Goal: Book appointment/travel/reservation

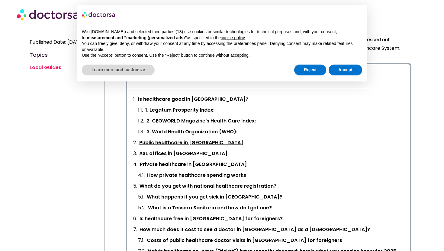
scroll to position [188, 0]
click at [167, 153] on link "ASL offices in Italy" at bounding box center [183, 153] width 88 height 8
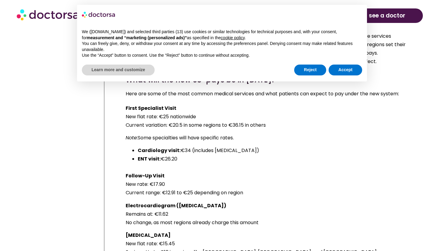
scroll to position [4270, 0]
drag, startPoint x: 206, startPoint y: 142, endPoint x: 264, endPoint y: 146, distance: 58.7
click at [264, 231] on p "Chest X-Ray New flat rate: €15.45 Savings: Up to €10 in regions like Tuscany, V…" at bounding box center [269, 243] width 286 height 25
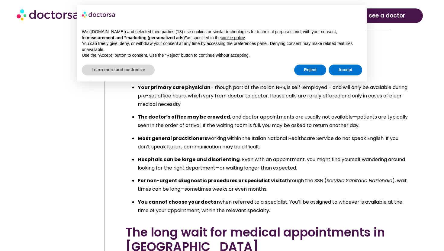
scroll to position [4855, 0]
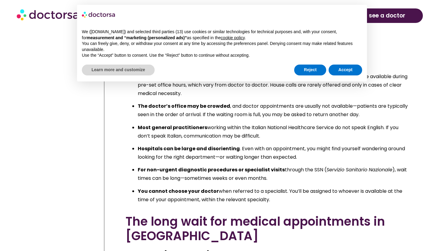
scroll to position [4868, 0]
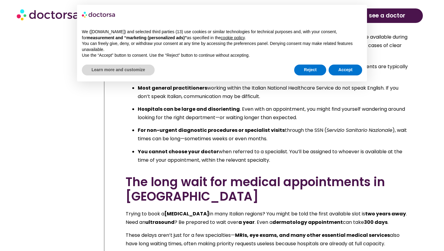
scroll to position [4906, 0]
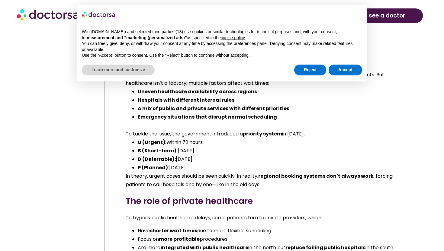
scroll to position [5296, 0]
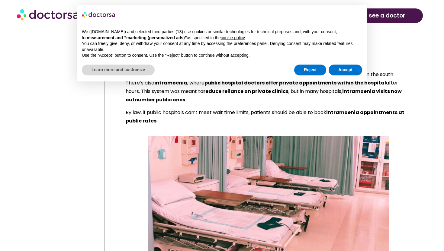
scroll to position [5471, 0]
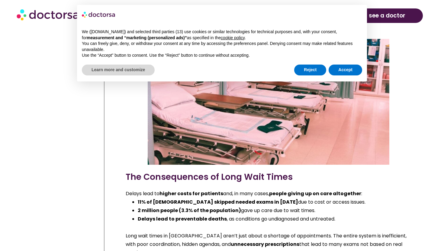
scroll to position [5567, 0]
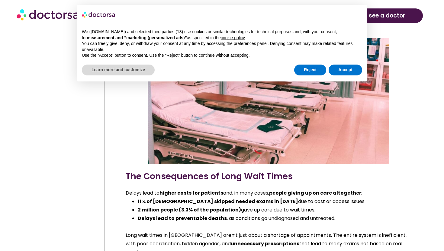
click at [320, 189] on div "Delays lead to higher costs for patients and, in many cases, people giving up o…" at bounding box center [269, 223] width 286 height 68
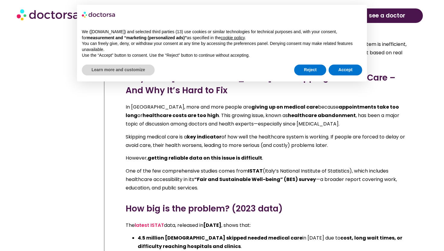
scroll to position [5757, 0]
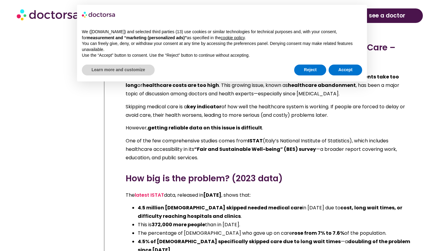
scroll to position [5788, 0]
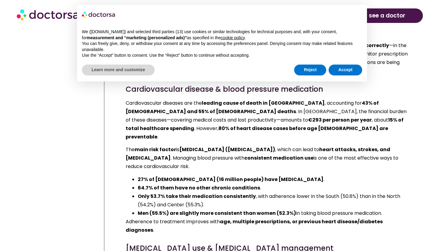
scroll to position [6061, 0]
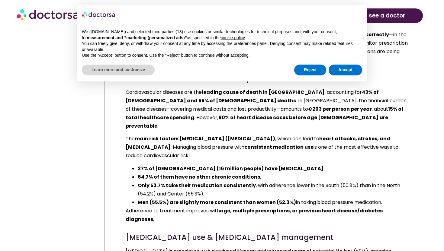
scroll to position [6072, 0]
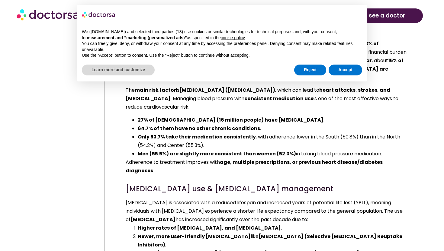
scroll to position [6123, 0]
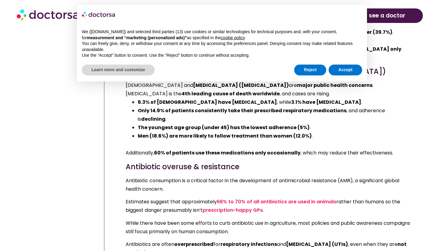
scroll to position [6419, 0]
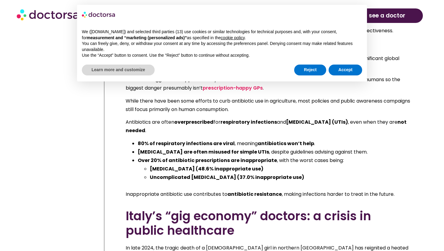
scroll to position [6513, 0]
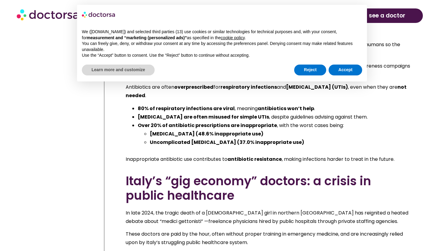
scroll to position [6550, 0]
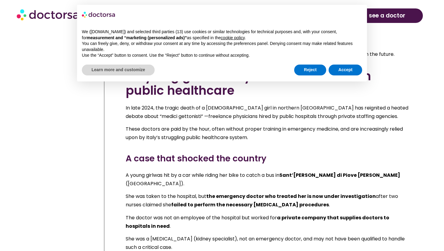
scroll to position [6656, 0]
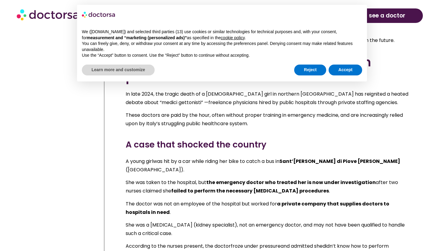
scroll to position [6670, 0]
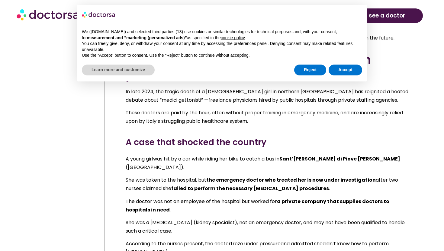
drag, startPoint x: 291, startPoint y: 183, endPoint x: 187, endPoint y: 167, distance: 105.6
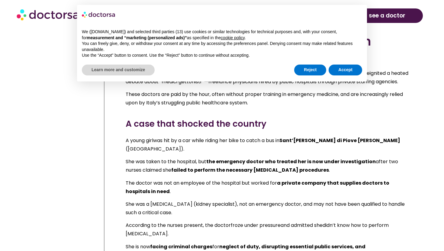
scroll to position [6689, 0]
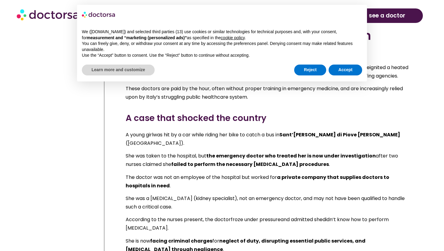
scroll to position [6694, 0]
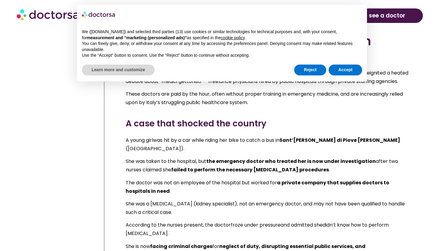
scroll to position [6688, 0]
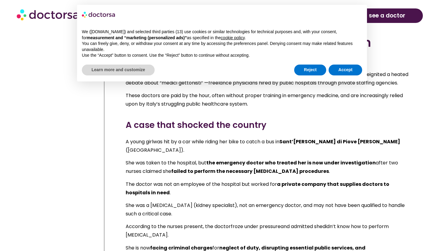
drag, startPoint x: 232, startPoint y: 157, endPoint x: 312, endPoint y: 156, distance: 80.9
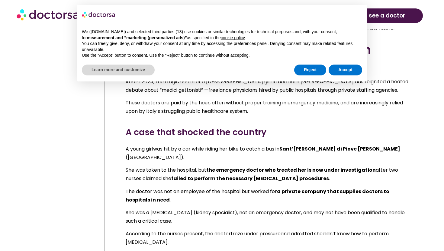
scroll to position [6681, 0]
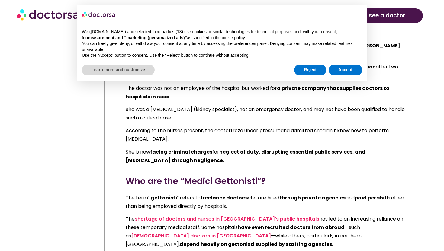
scroll to position [6785, 0]
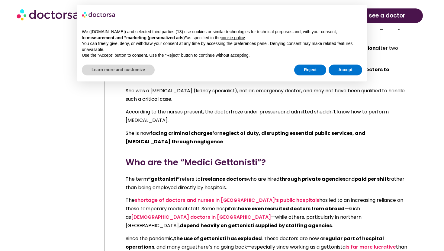
scroll to position [6806, 0]
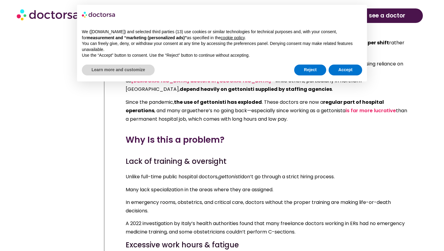
scroll to position [6939, 0]
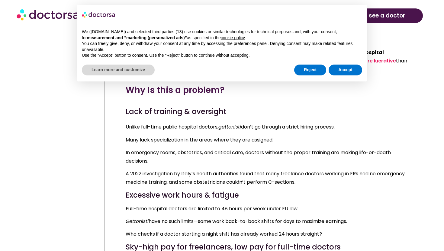
scroll to position [6991, 0]
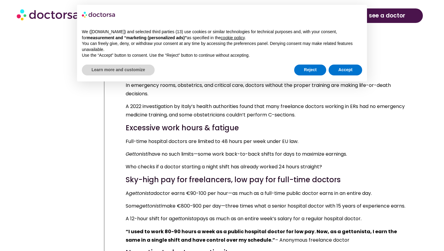
scroll to position [7055, 0]
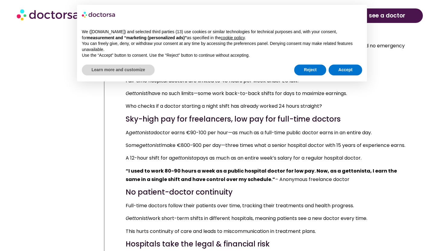
scroll to position [7118, 0]
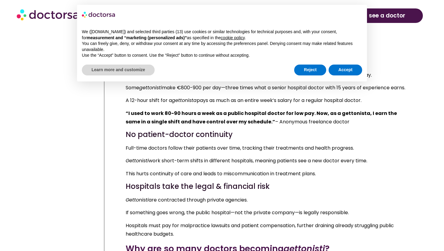
scroll to position [7174, 0]
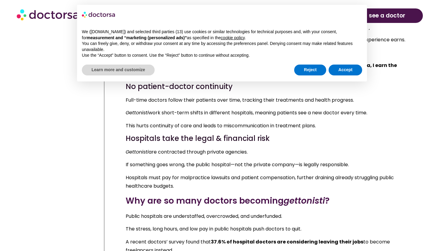
scroll to position [7228, 0]
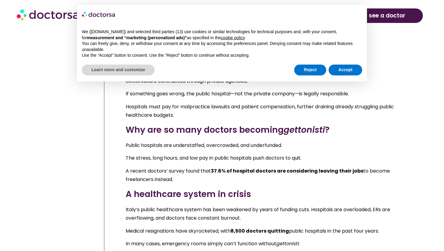
scroll to position [7294, 0]
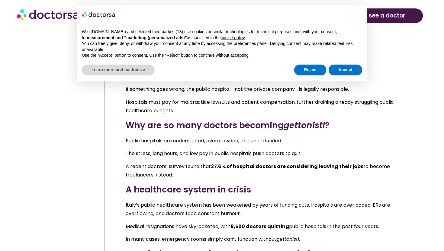
scroll to position [7299, 0]
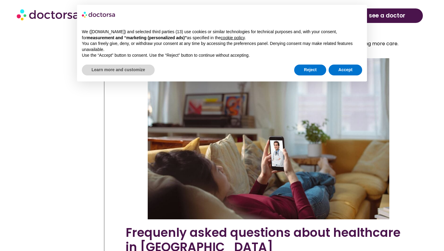
scroll to position [8521, 0]
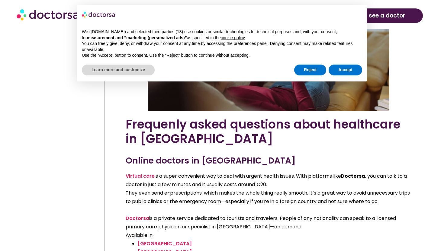
scroll to position [8628, 0]
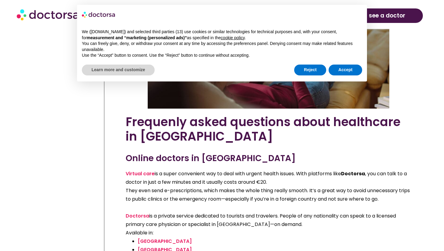
drag, startPoint x: 312, startPoint y: 151, endPoint x: 230, endPoint y: 149, distance: 82.1
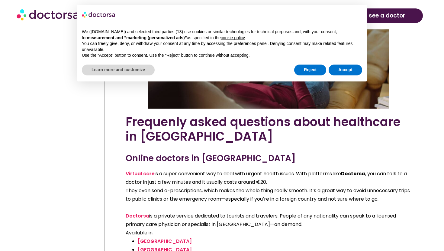
drag, startPoint x: 141, startPoint y: 150, endPoint x: 320, endPoint y: 144, distance: 178.5
drag, startPoint x: 316, startPoint y: 151, endPoint x: 196, endPoint y: 148, distance: 120.2
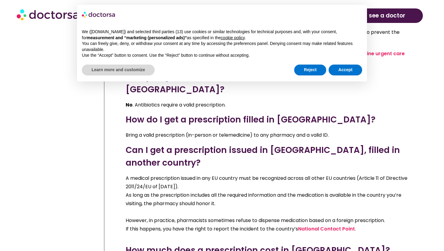
scroll to position [9893, 0]
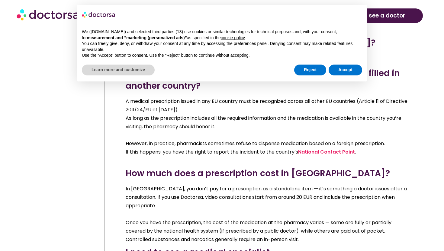
scroll to position [9971, 0]
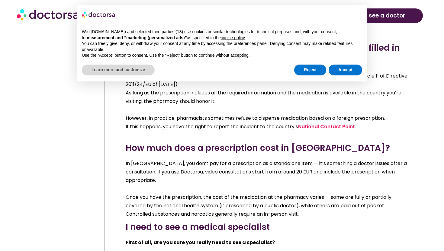
scroll to position [9997, 0]
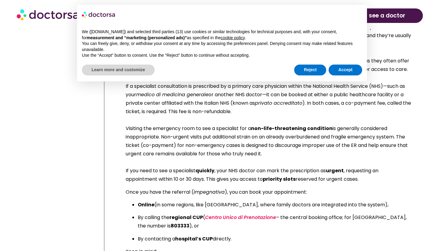
scroll to position [10236, 0]
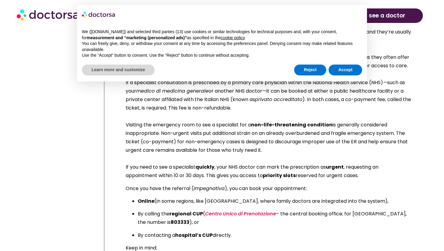
drag, startPoint x: 249, startPoint y: 141, endPoint x: 260, endPoint y: 142, distance: 10.9
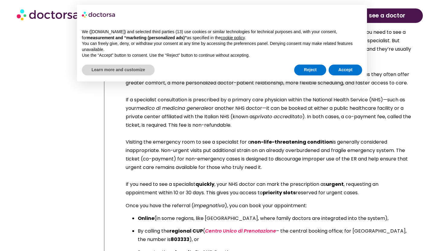
scroll to position [10218, 0]
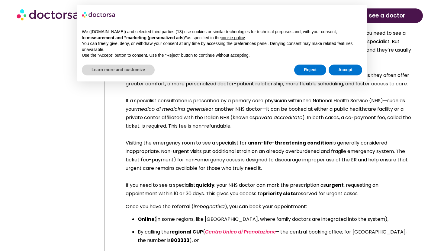
drag, startPoint x: 257, startPoint y: 158, endPoint x: 248, endPoint y: 157, distance: 8.8
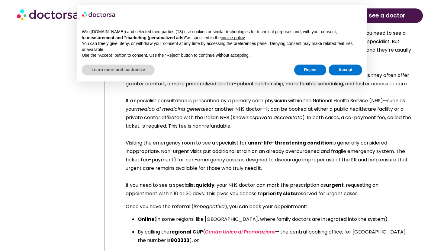
drag, startPoint x: 249, startPoint y: 158, endPoint x: 259, endPoint y: 155, distance: 10.2
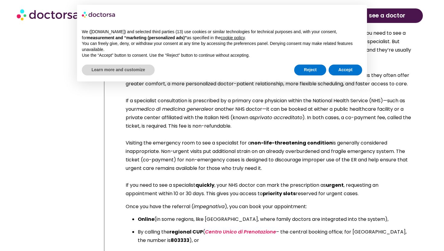
drag, startPoint x: 248, startPoint y: 158, endPoint x: 268, endPoint y: 154, distance: 21.4
drag, startPoint x: 217, startPoint y: 166, endPoint x: 226, endPoint y: 168, distance: 9.8
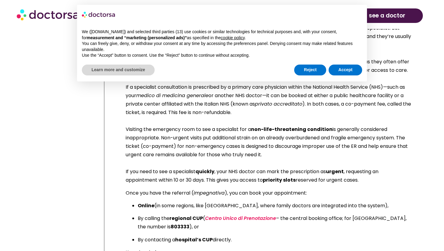
scroll to position [10232, 0]
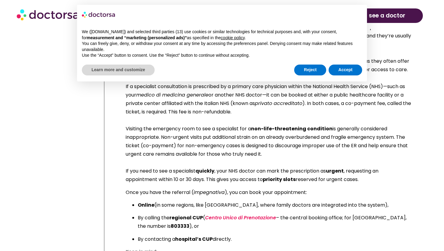
drag, startPoint x: 207, startPoint y: 180, endPoint x: 271, endPoint y: 175, distance: 63.6
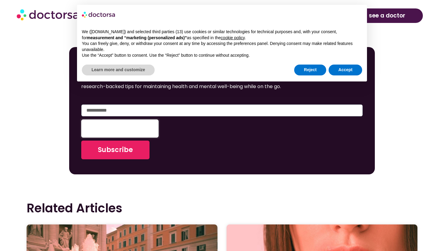
scroll to position [10779, 0]
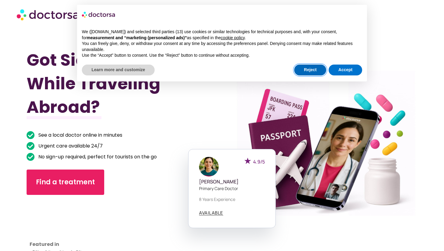
click at [308, 70] on button "Reject" at bounding box center [310, 70] width 32 height 11
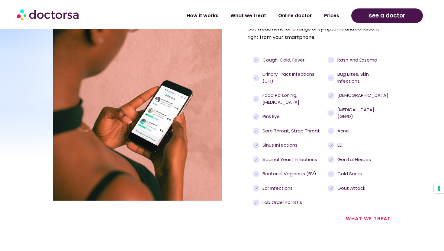
scroll to position [638, 0]
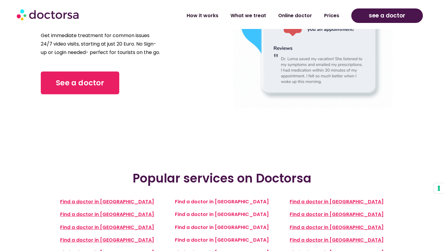
scroll to position [82, 0]
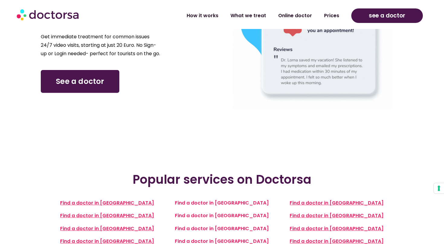
click at [107, 88] on link "See a doctor" at bounding box center [80, 81] width 78 height 23
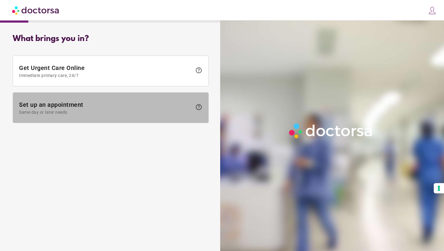
click at [120, 105] on span "Set up an appointment Same day or later needs" at bounding box center [105, 108] width 173 height 14
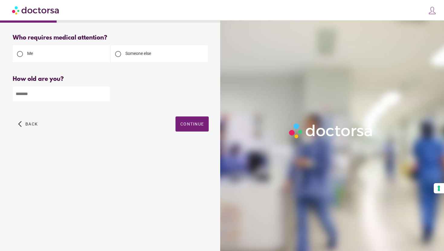
click at [90, 96] on input "number" at bounding box center [61, 94] width 97 height 15
click at [105, 93] on input "*" at bounding box center [61, 94] width 97 height 15
click at [87, 93] on input "*" at bounding box center [61, 94] width 97 height 15
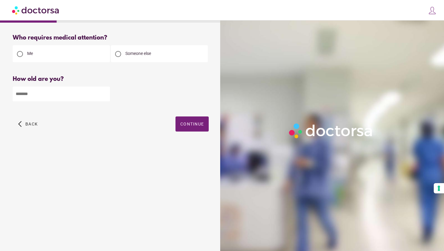
click at [87, 93] on input "*" at bounding box center [61, 94] width 97 height 15
type input "**"
click at [199, 120] on span "button" at bounding box center [191, 124] width 33 height 15
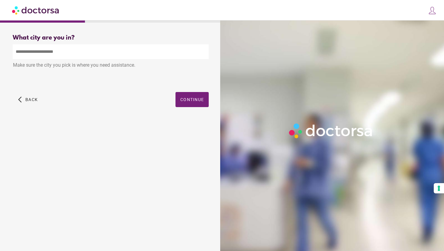
click at [110, 48] on input "text" at bounding box center [111, 51] width 196 height 15
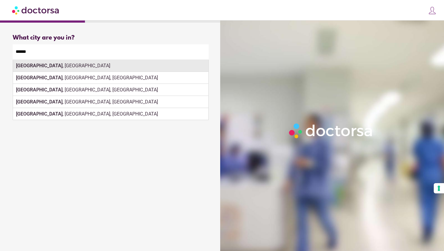
click at [108, 66] on div "Naples , Italy" at bounding box center [110, 66] width 195 height 12
type input "**********"
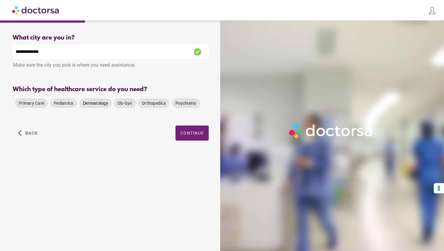
click at [99, 103] on span "Dermatology" at bounding box center [95, 103] width 25 height 5
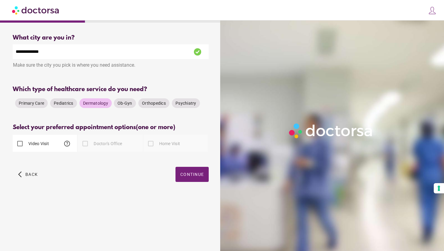
click at [83, 145] on div at bounding box center [85, 144] width 12 height 12
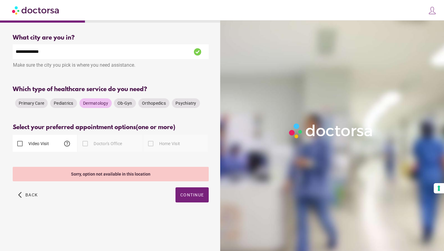
click at [89, 145] on div at bounding box center [85, 144] width 12 height 12
click at [189, 199] on span "button" at bounding box center [191, 194] width 33 height 15
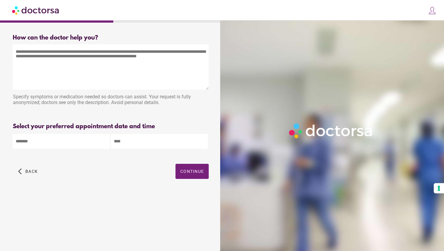
click at [63, 74] on textarea at bounding box center [111, 66] width 196 height 45
click at [55, 64] on textarea at bounding box center [111, 66] width 196 height 45
type textarea "*"
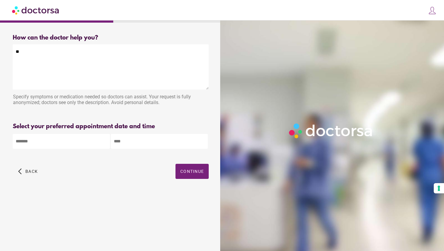
type textarea "*"
